Goal: Task Accomplishment & Management: Complete application form

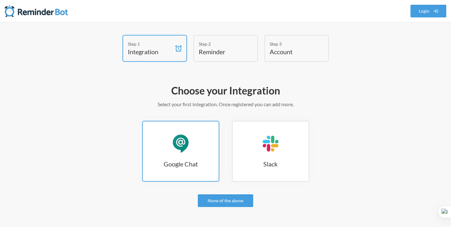
click at [200, 146] on link "Google Chat Google Chat" at bounding box center [180, 151] width 77 height 61
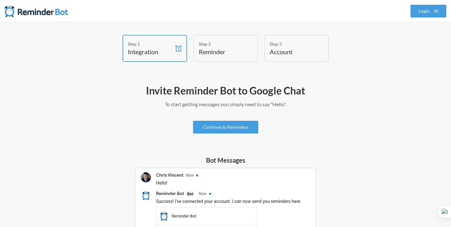
click at [232, 42] on div "Step 2" at bounding box center [221, 44] width 44 height 7
click at [213, 127] on link "Continue to Reminders" at bounding box center [225, 127] width 65 height 13
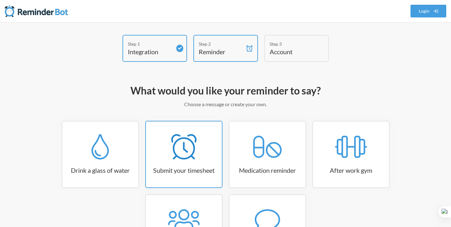
click at [190, 162] on link "Submit your timesheet" at bounding box center [183, 154] width 77 height 67
select select "15:30:00"
select select "true"
select select "16:30:00"
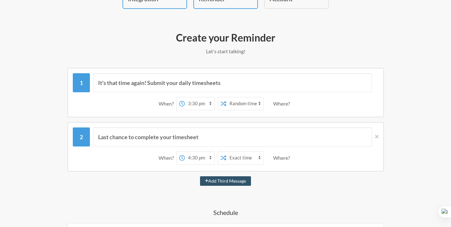
scroll to position [64, 0]
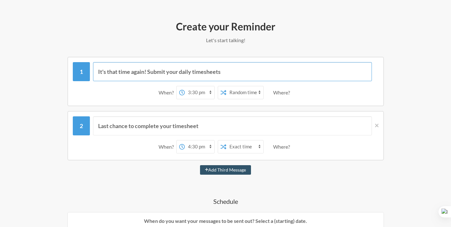
click at [221, 73] on input "It's that time again! Submit your daily timesheets" at bounding box center [232, 71] width 279 height 19
type input "D"
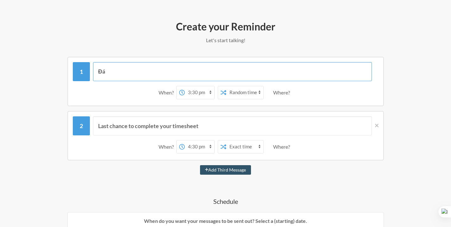
type input "Đá bóng thứ 2 lúc 5h30 sân Yên Hoà nhé, nhớ mang quần áo giày dép đi"
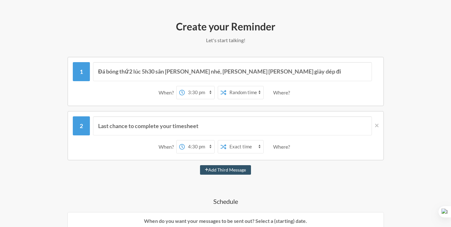
click at [201, 97] on select "12:00 am 12:15 am 12:30 am 12:45 am 1:00 am 1:15 am 1:30 am 1:45 am 2:00 am 2:1…" at bounding box center [199, 92] width 29 height 13
select select "21:00:00"
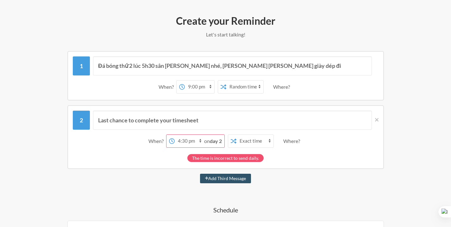
scroll to position [71, 0]
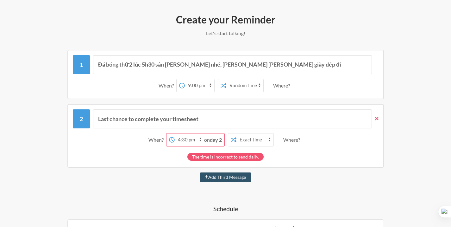
click at [374, 127] on link at bounding box center [375, 118] width 7 height 19
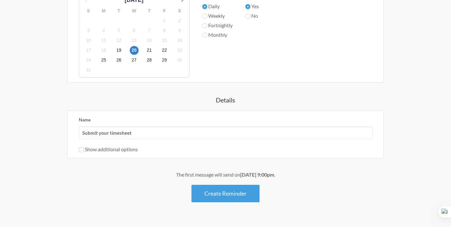
scroll to position [257, 0]
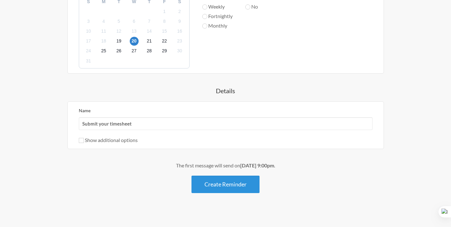
click at [229, 183] on button "Create Reminder" at bounding box center [226, 183] width 68 height 17
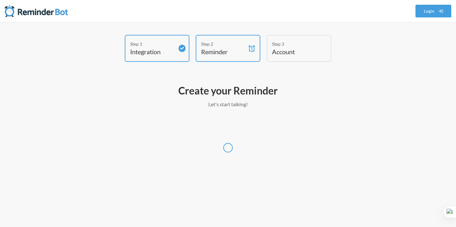
select select "UTC"
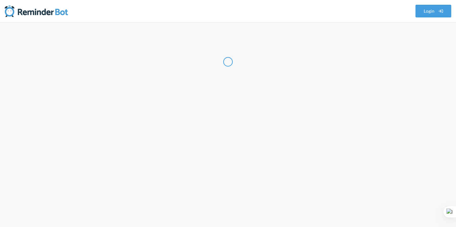
select select "VN"
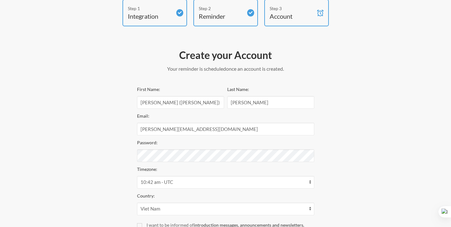
scroll to position [49, 0]
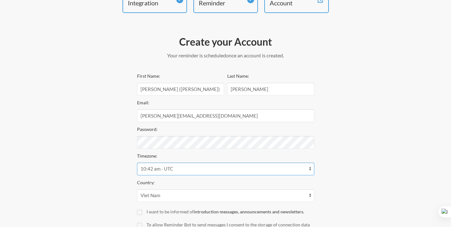
click at [182, 169] on select "12:42 am - Pacific/Honolulu 12:42 am - Pacific/Kiritimati 12:42 am - Pacific/Ra…" at bounding box center [225, 168] width 177 height 13
select select "Asia/Ho_Chi_Minh"
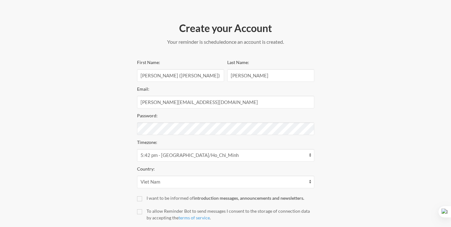
click at [159, 211] on div "To allow Reminder Bot to send messages I consent to the storage of connection d…" at bounding box center [231, 213] width 168 height 13
click at [142, 211] on input "To allow Reminder Bot to send messages I consent to the storage of connection d…" at bounding box center [139, 211] width 5 height 5
checkbox input "true"
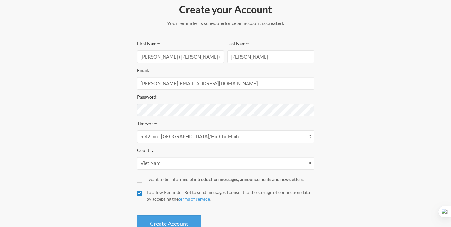
scroll to position [81, 0]
click at [218, 56] on input "Dung (Diego)" at bounding box center [180, 56] width 87 height 13
type input "Dung"
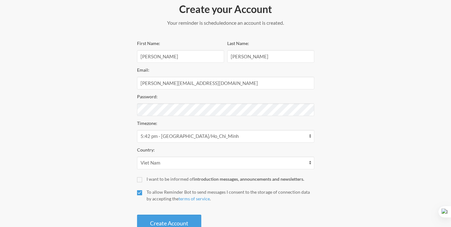
click at [112, 109] on div "Step 1 Integration Step 2 Reminder Step 3 Account Create your Account Your remi…" at bounding box center [226, 94] width 380 height 282
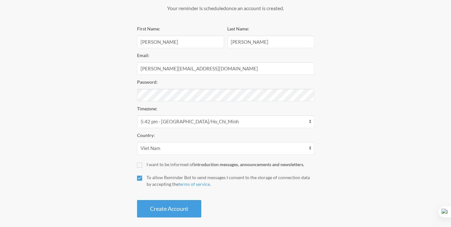
scroll to position [101, 0]
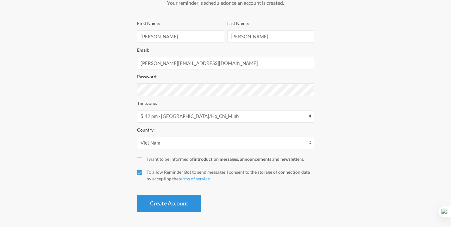
click at [163, 200] on button "Create Account" at bounding box center [169, 202] width 64 height 17
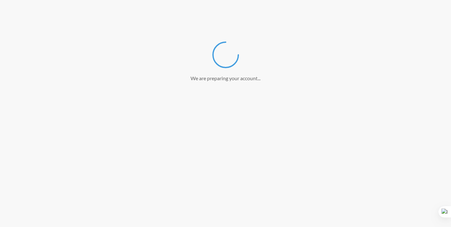
click at [283, 169] on form "Your subscription includes a 0 day trial. We'll charge you with a $0.00 USD eve…" at bounding box center [225, 115] width 177 height 193
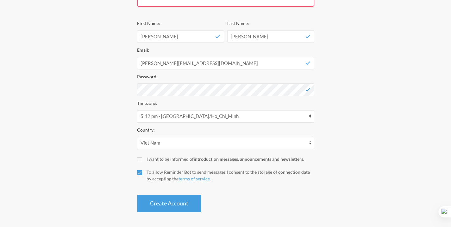
scroll to position [110, 0]
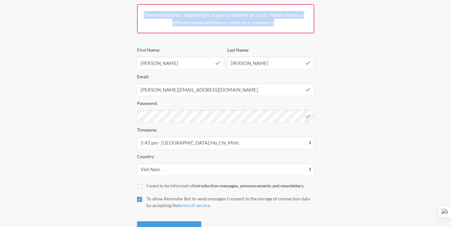
drag, startPoint x: 284, startPoint y: 22, endPoint x: 134, endPoint y: 15, distance: 150.0
click at [134, 15] on div "Create your Account Your reminder is scheduled and your trial will start once a…" at bounding box center [226, 106] width 190 height 271
copy span "The email address requested is in use by another account. Please choose a diffe…"
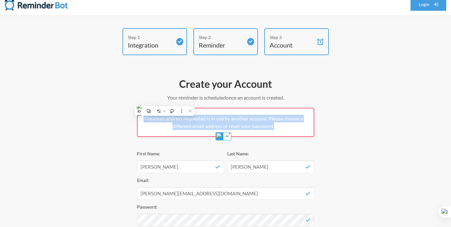
scroll to position [0, 0]
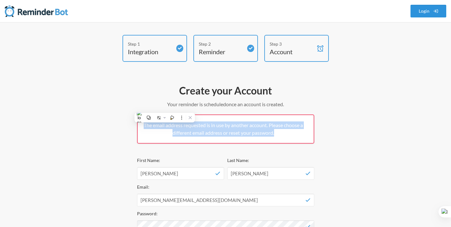
click at [423, 17] on link "Login" at bounding box center [429, 11] width 36 height 13
